Goal: Book appointment/travel/reservation

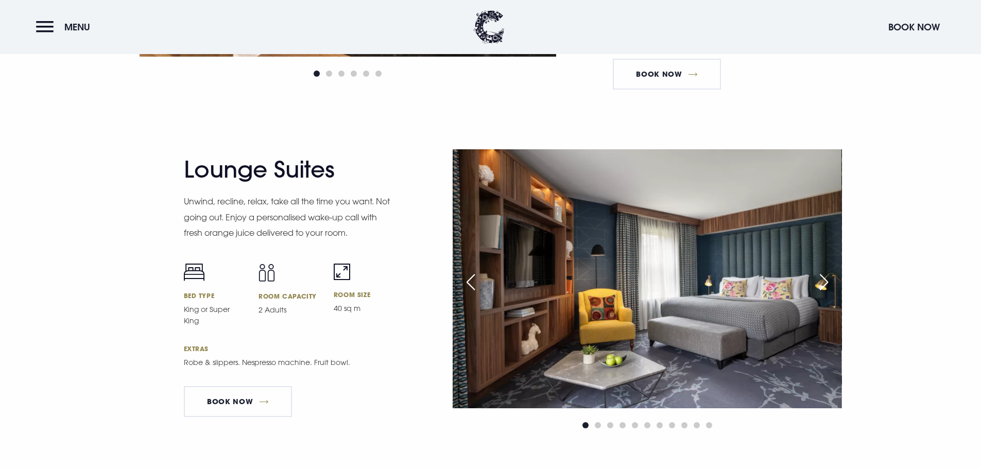
scroll to position [1905, 0]
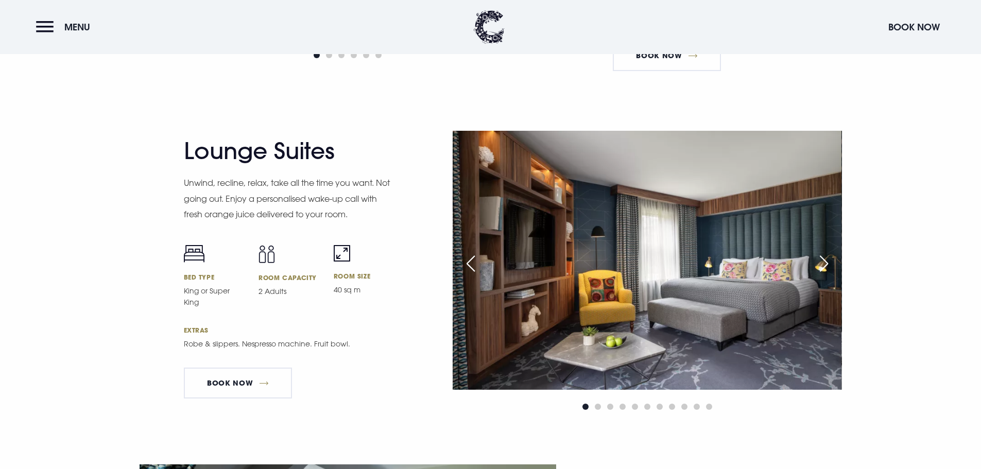
click at [829, 266] on div "Next slide" at bounding box center [824, 263] width 26 height 23
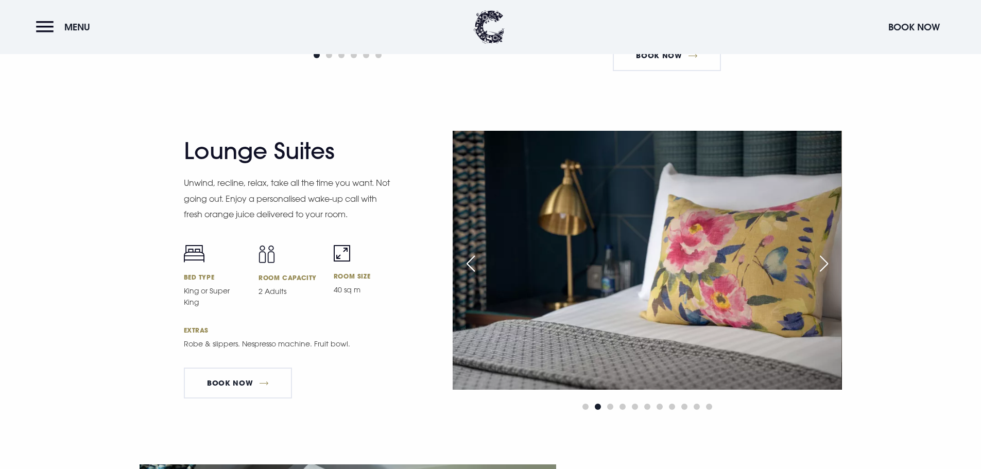
click at [828, 266] on div "Next slide" at bounding box center [824, 263] width 26 height 23
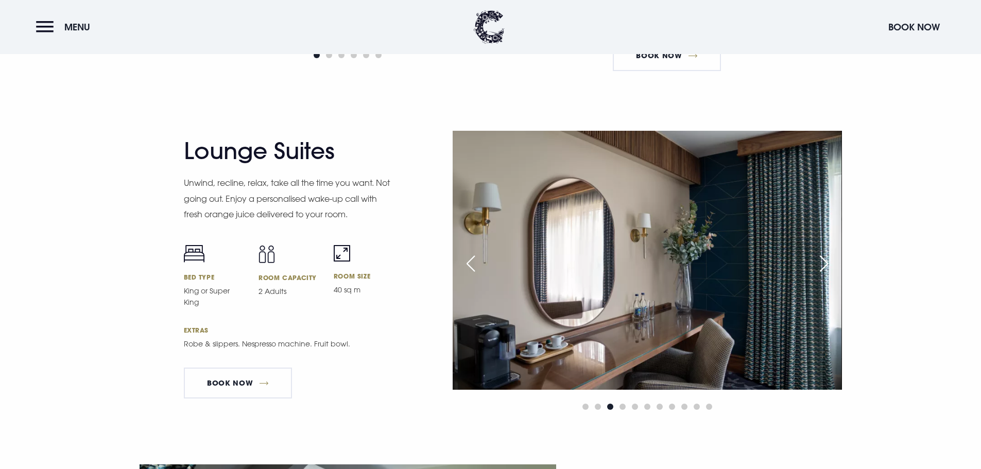
click at [828, 266] on div "Next slide" at bounding box center [824, 263] width 26 height 23
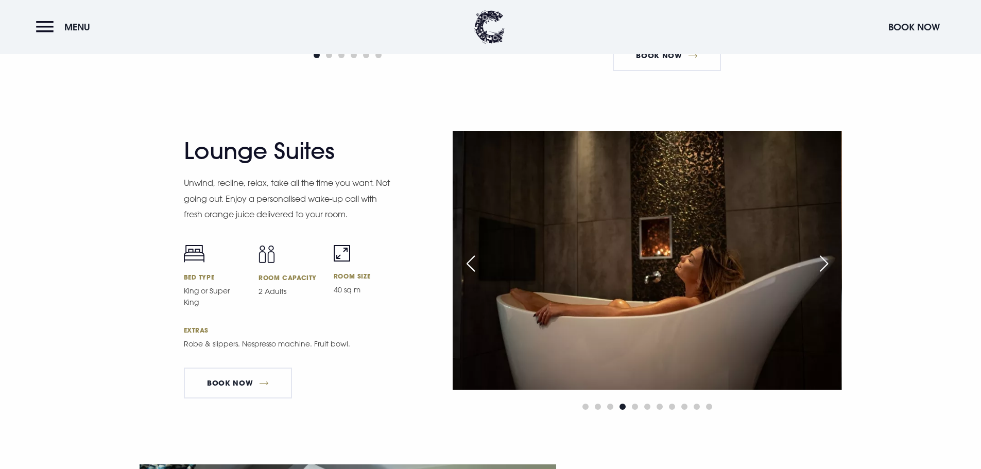
click at [828, 266] on div "Next slide" at bounding box center [824, 263] width 26 height 23
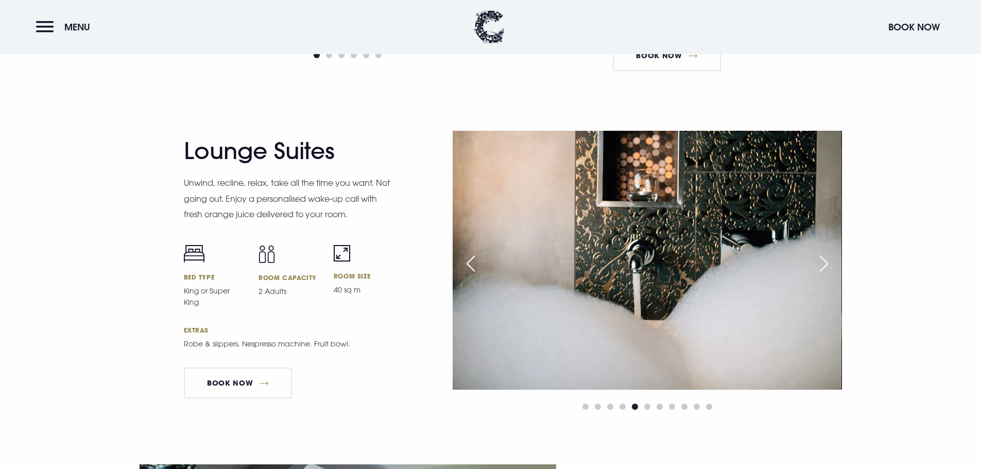
click at [828, 270] on div "Next slide" at bounding box center [824, 263] width 26 height 23
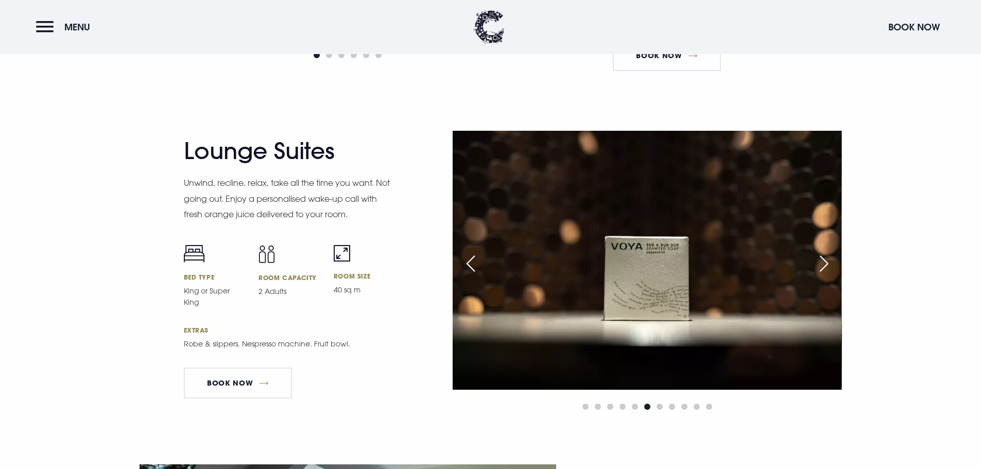
click at [825, 260] on div "Next slide" at bounding box center [824, 263] width 26 height 23
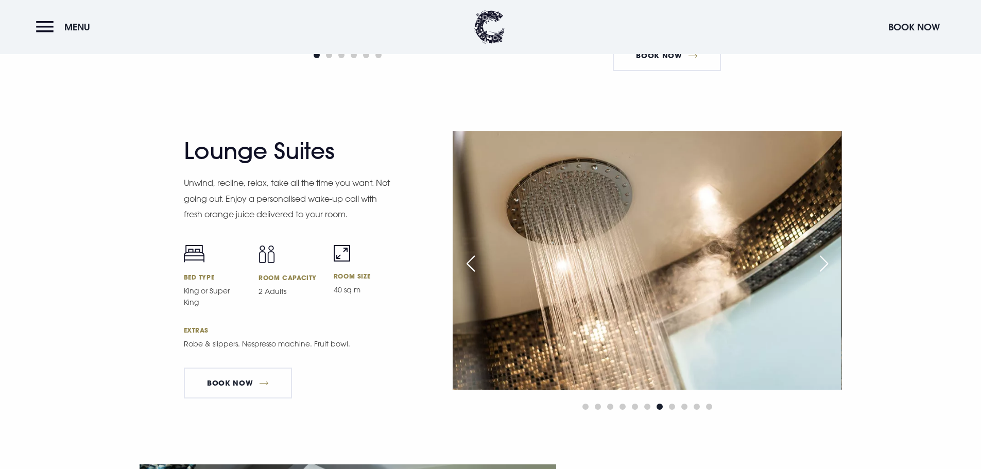
click at [828, 259] on div "Next slide" at bounding box center [824, 263] width 26 height 23
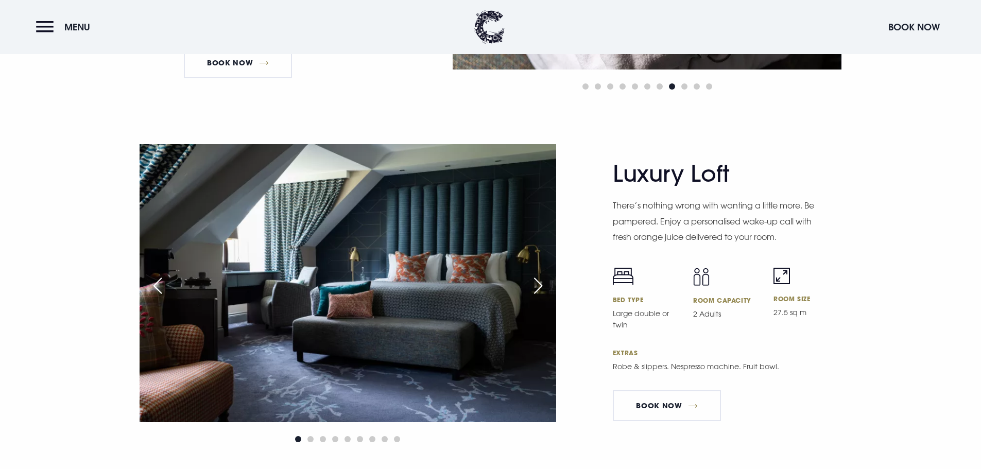
scroll to position [2316, 0]
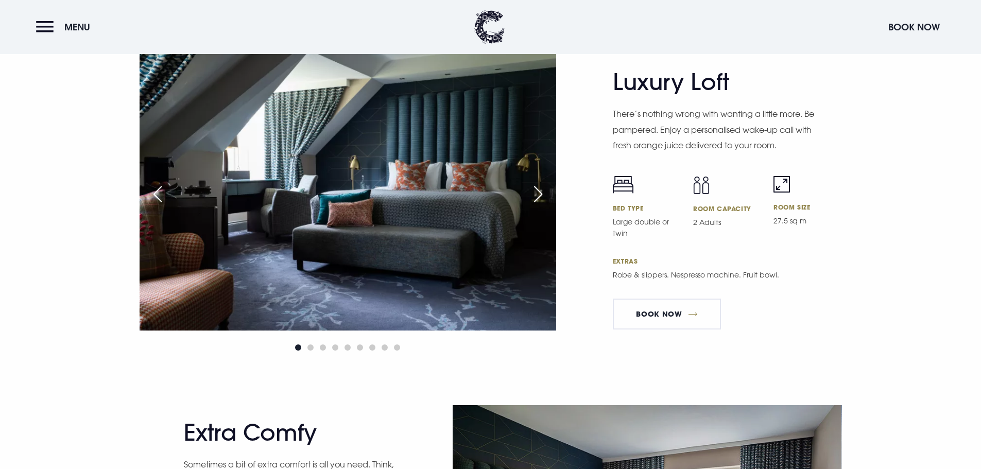
click at [540, 195] on div "Next slide" at bounding box center [538, 194] width 26 height 23
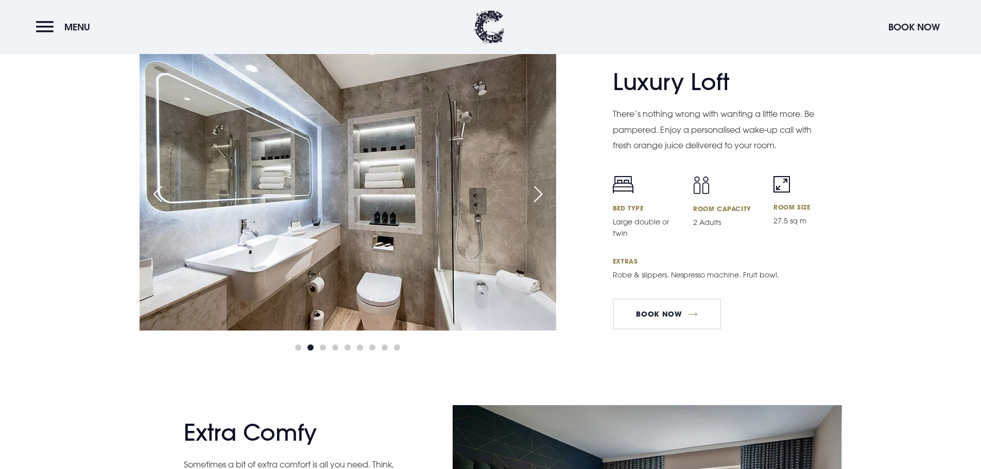
click at [540, 195] on div "Next slide" at bounding box center [538, 194] width 26 height 23
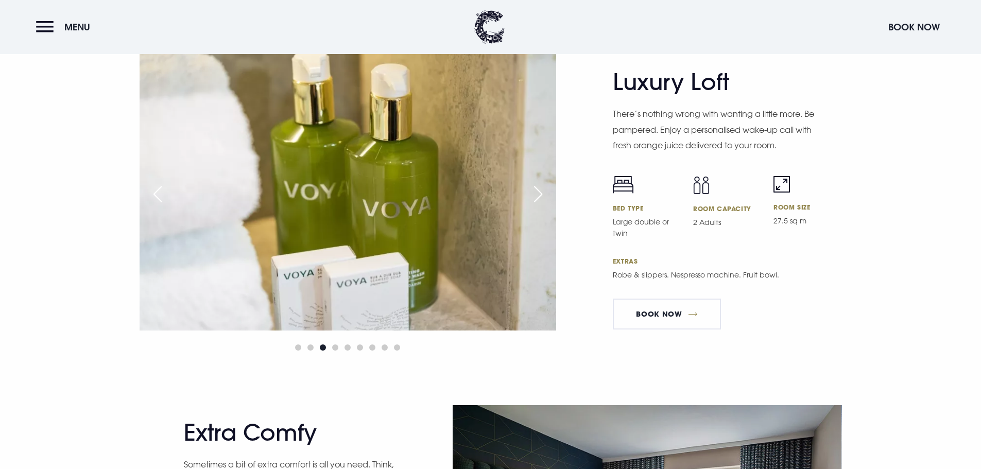
click at [540, 195] on div "Next slide" at bounding box center [538, 194] width 26 height 23
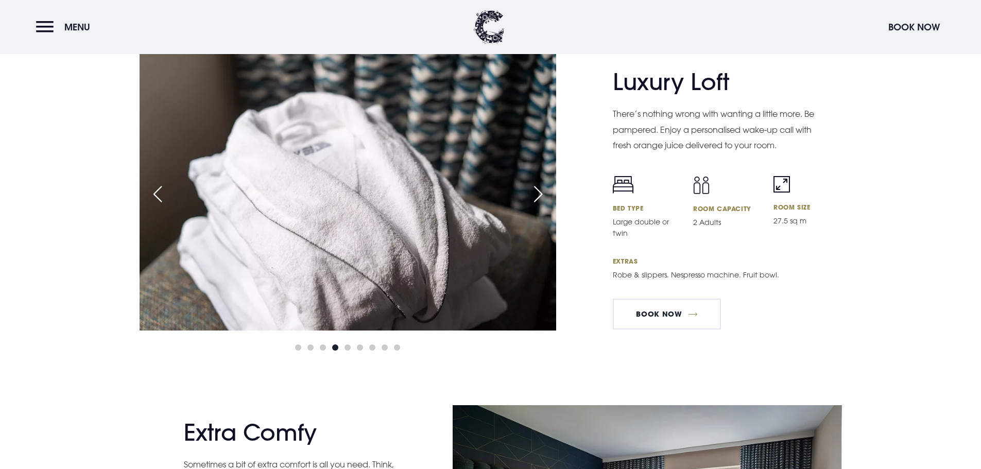
click at [145, 197] on div "Previous slide" at bounding box center [158, 194] width 26 height 23
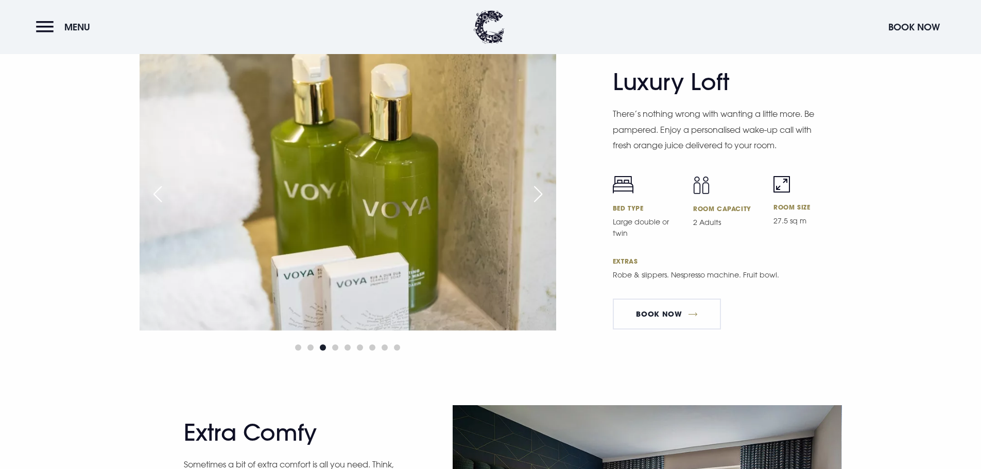
click at [148, 197] on div "Previous slide" at bounding box center [158, 194] width 26 height 23
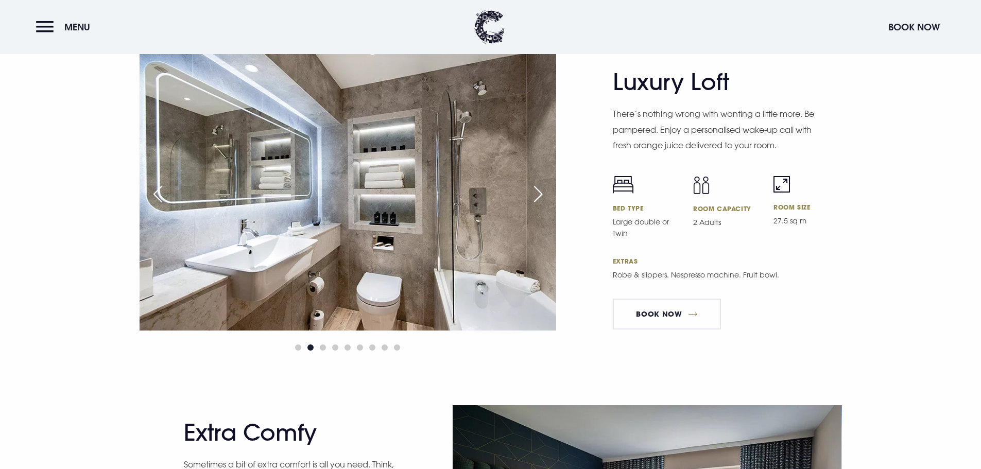
click at [148, 197] on div "Previous slide" at bounding box center [158, 194] width 26 height 23
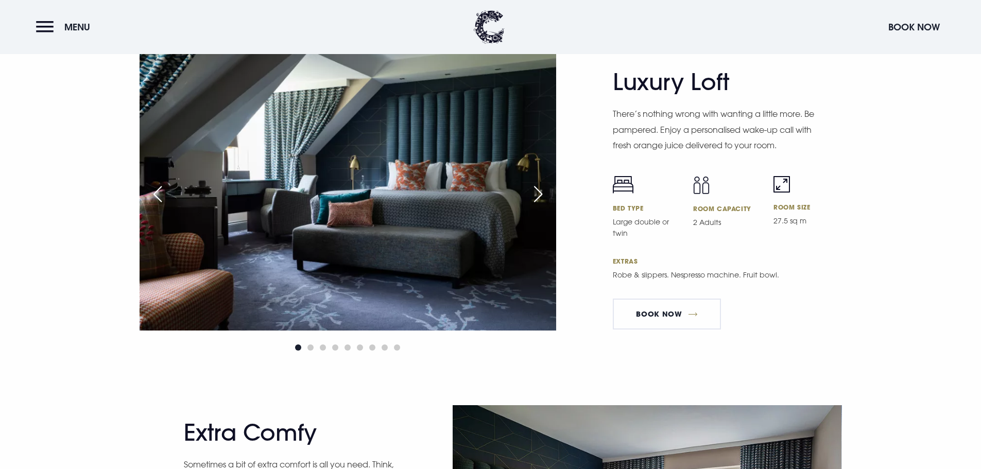
click at [429, 194] on img at bounding box center [347, 191] width 416 height 277
click at [421, 197] on img at bounding box center [347, 191] width 416 height 277
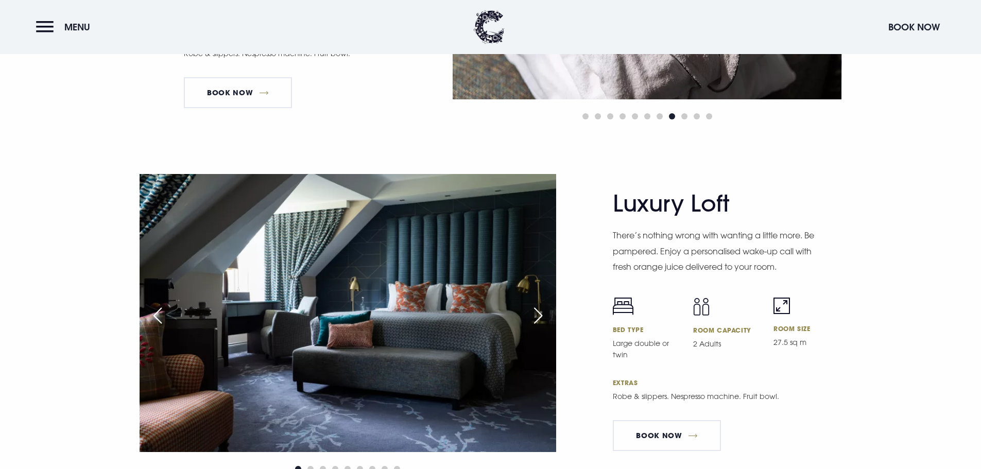
scroll to position [2213, 0]
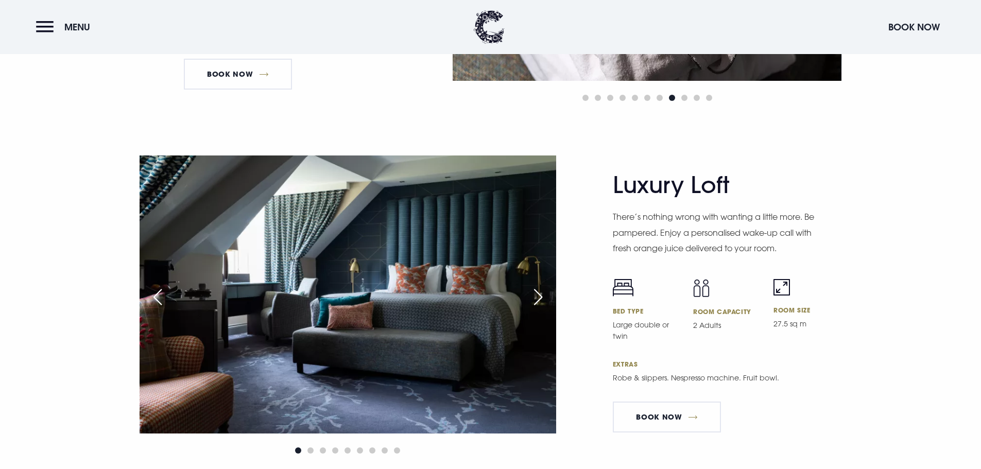
click at [420, 295] on img at bounding box center [347, 293] width 416 height 277
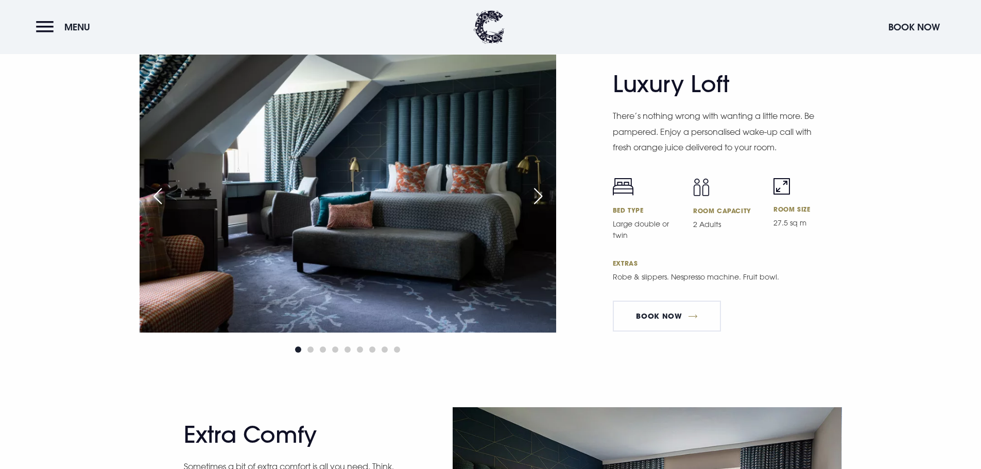
scroll to position [2316, 0]
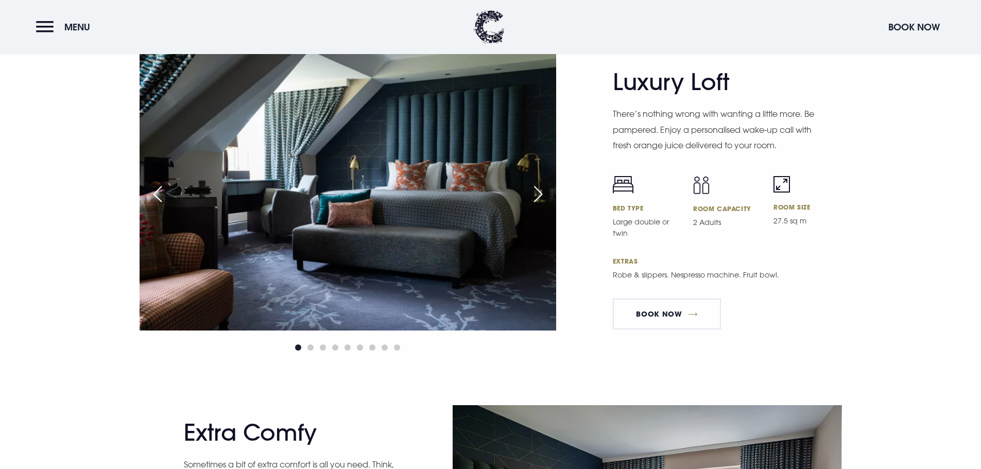
click at [537, 197] on div "Next slide" at bounding box center [538, 194] width 26 height 23
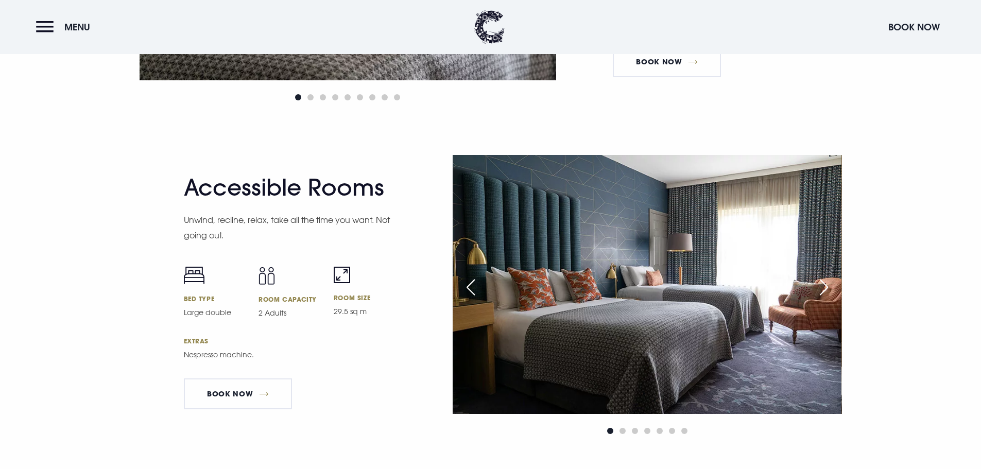
scroll to position [3346, 0]
